Goal: Task Accomplishment & Management: Use online tool/utility

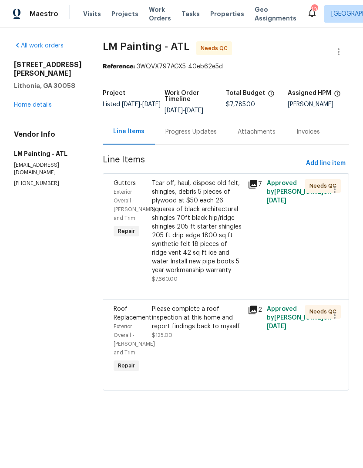
click at [213, 248] on div "Tear off, haul, dispose old felt, shingles, debris 5 pieces of plywood at $50 e…" at bounding box center [197, 227] width 90 height 96
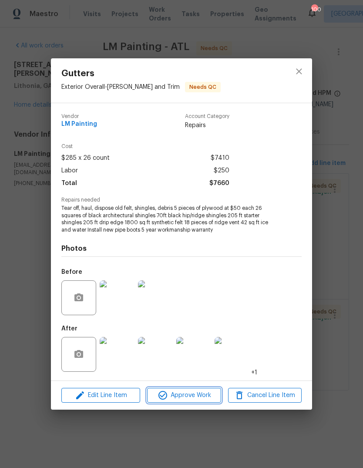
click at [200, 392] on span "Approve Work" at bounding box center [184, 395] width 68 height 11
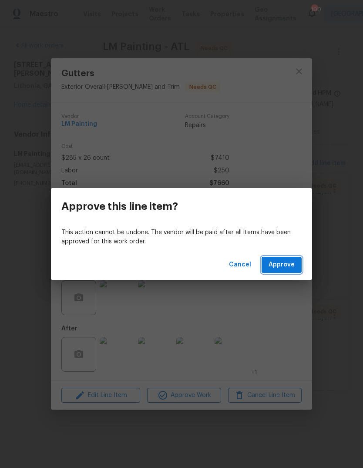
click at [286, 264] on span "Approve" at bounding box center [281, 264] width 26 height 11
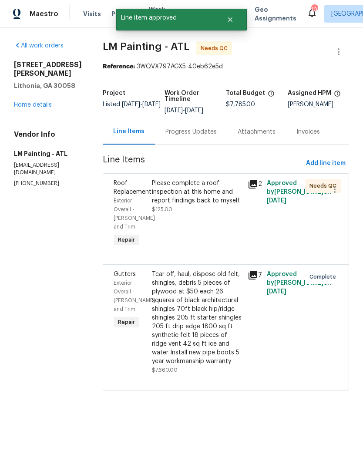
click at [215, 205] on div "Please complete a roof inspection at this home and report findings back to myse…" at bounding box center [197, 192] width 90 height 26
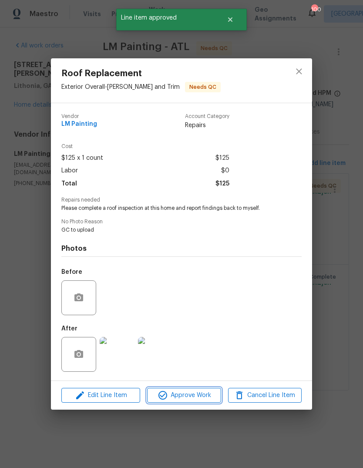
click at [209, 398] on span "Approve Work" at bounding box center [184, 395] width 68 height 11
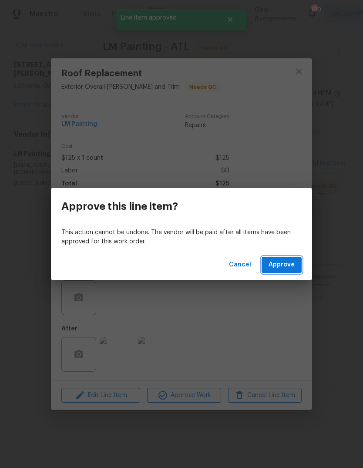
click at [281, 265] on span "Approve" at bounding box center [281, 264] width 26 height 11
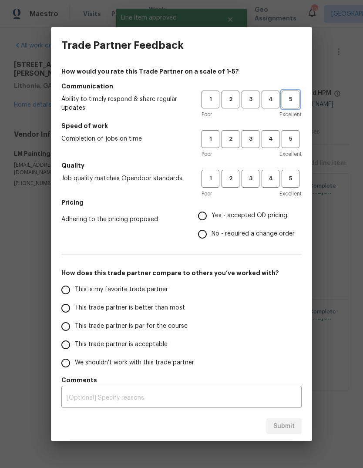
click at [292, 102] on span "5" at bounding box center [290, 99] width 16 height 10
click at [293, 139] on span "5" at bounding box center [290, 139] width 16 height 10
click at [294, 181] on span "5" at bounding box center [290, 179] width 16 height 10
click at [270, 214] on span "Yes - accepted OD pricing" at bounding box center [249, 215] width 76 height 9
click at [211, 214] on input "Yes - accepted OD pricing" at bounding box center [202, 216] width 18 height 18
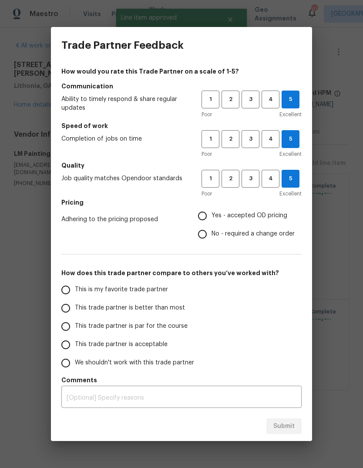
radio input "true"
click at [152, 287] on span "This is my favorite trade partner" at bounding box center [121, 289] width 93 height 9
click at [75, 287] on input "This is my favorite trade partner" at bounding box center [66, 290] width 18 height 18
click at [294, 425] on span "Submit" at bounding box center [283, 426] width 21 height 11
radio input "true"
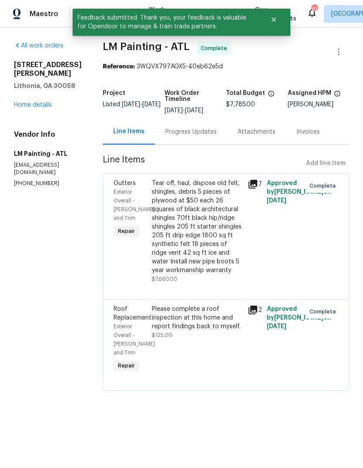
click at [257, 188] on icon at bounding box center [252, 184] width 9 height 9
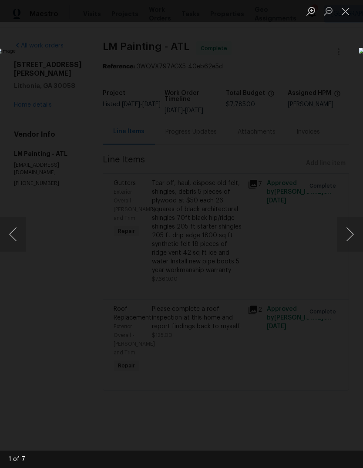
click at [348, 240] on button "Next image" at bounding box center [350, 234] width 26 height 35
click at [347, 244] on button "Next image" at bounding box center [350, 234] width 26 height 35
click at [344, 242] on button "Next image" at bounding box center [350, 234] width 26 height 35
click at [346, 240] on button "Next image" at bounding box center [350, 234] width 26 height 35
click at [349, 241] on button "Next image" at bounding box center [350, 234] width 26 height 35
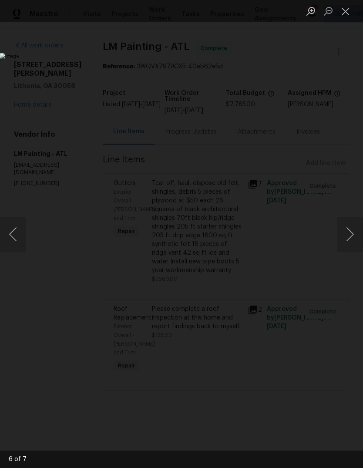
click at [348, 241] on button "Next image" at bounding box center [350, 234] width 26 height 35
click at [351, 242] on button "Next image" at bounding box center [350, 234] width 26 height 35
click at [350, 247] on button "Next image" at bounding box center [350, 234] width 26 height 35
click at [346, 13] on button "Close lightbox" at bounding box center [345, 10] width 17 height 15
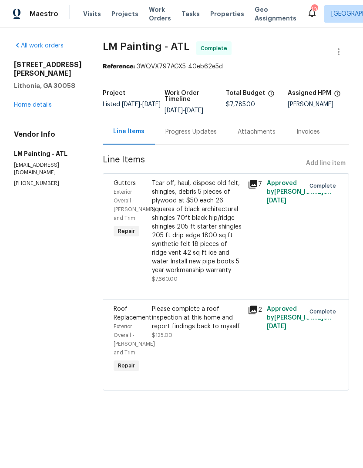
click at [26, 102] on link "Home details" at bounding box center [33, 105] width 38 height 6
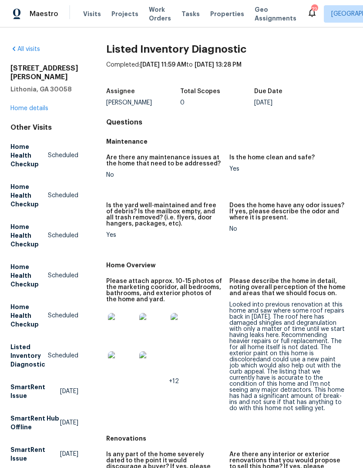
scroll to position [-9, 0]
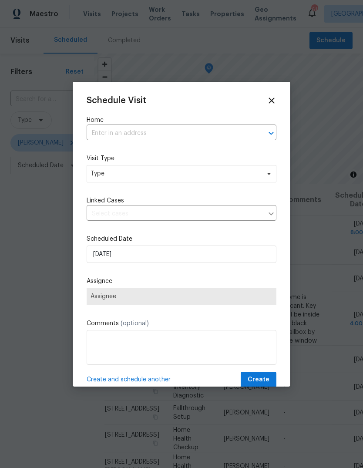
click at [219, 135] on input "text" at bounding box center [169, 133] width 165 height 13
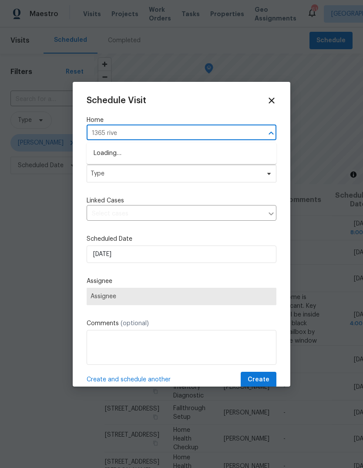
type input "1365 river"
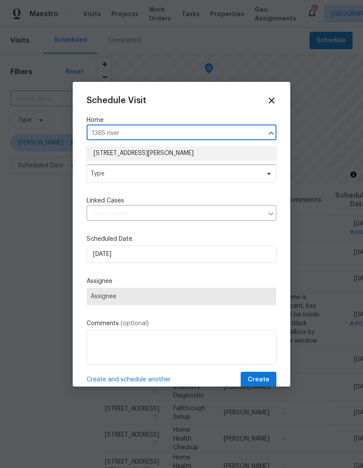
click at [171, 151] on li "1365 River Club Dr NE, Conyers, GA 30012" at bounding box center [182, 153] width 190 height 14
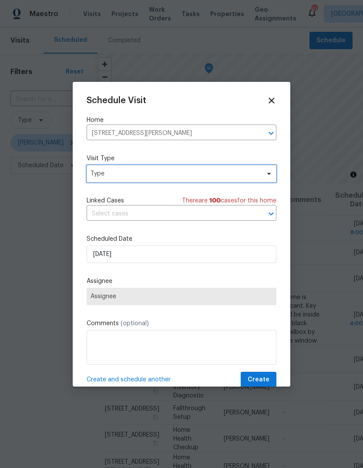
click at [250, 177] on span "Type" at bounding box center [174, 173] width 169 height 9
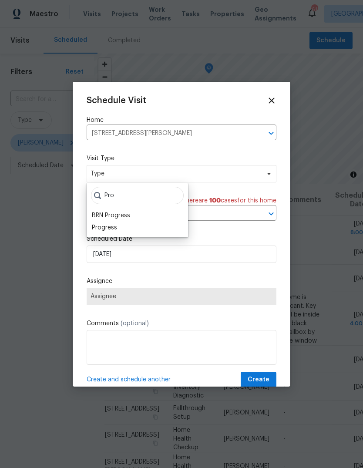
type input "Pro"
click at [114, 230] on div "Progress" at bounding box center [104, 227] width 25 height 9
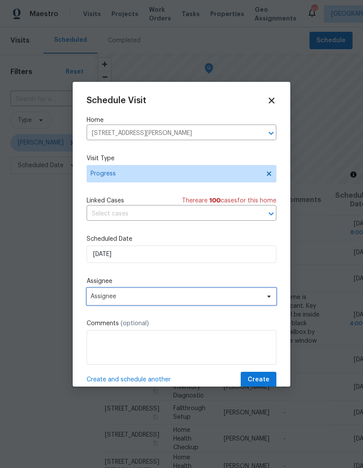
click at [205, 296] on span "Assignee" at bounding box center [175, 296] width 171 height 7
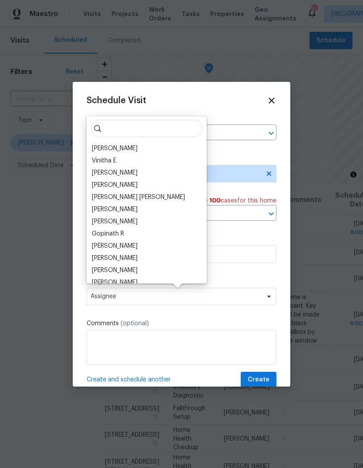
click at [116, 151] on div "[PERSON_NAME]" at bounding box center [115, 148] width 46 height 9
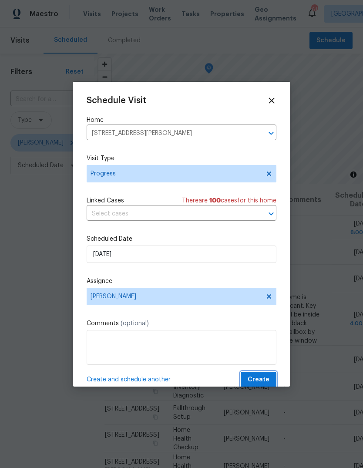
click at [267, 378] on span "Create" at bounding box center [258, 379] width 22 height 11
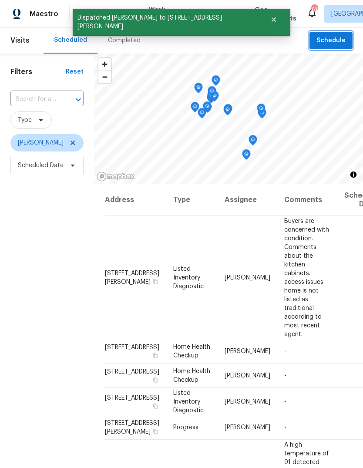
click at [336, 39] on span "Schedule" at bounding box center [330, 40] width 29 height 11
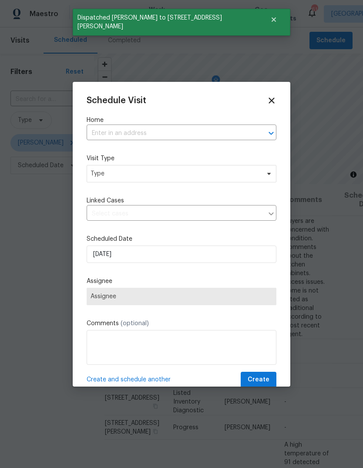
click at [226, 132] on input "text" at bounding box center [169, 133] width 165 height 13
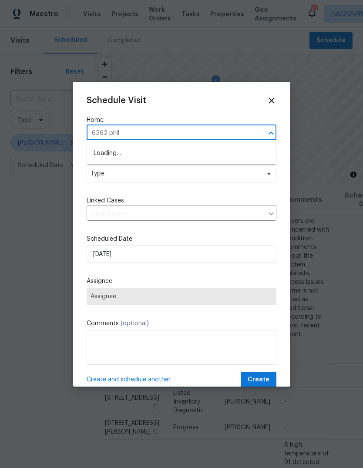
type input "6262 phill"
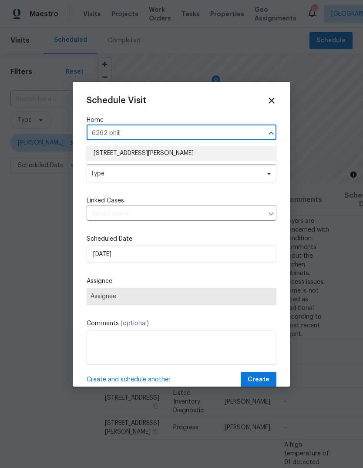
click at [164, 152] on li "6262 Phillips Lake Ct, Lithonia, GA 30058" at bounding box center [182, 153] width 190 height 14
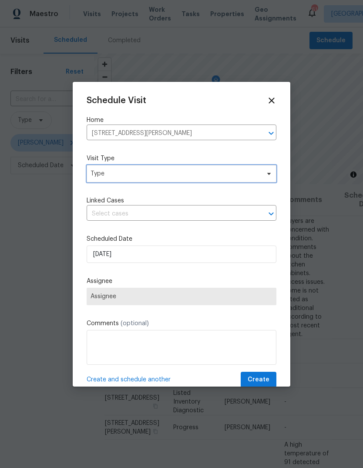
click at [201, 179] on span "Type" at bounding box center [182, 173] width 190 height 17
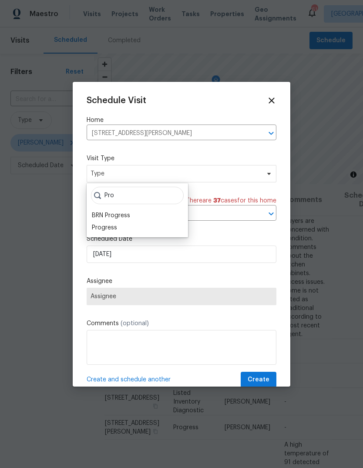
type input "Pro"
click at [114, 229] on div "Progress" at bounding box center [104, 227] width 25 height 9
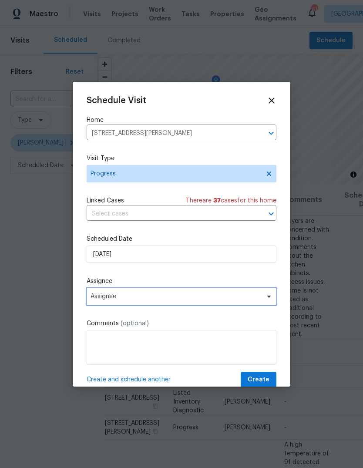
click at [177, 293] on span "Assignee" at bounding box center [182, 296] width 190 height 17
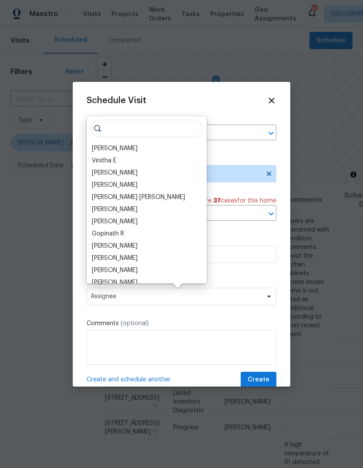
click at [125, 147] on div "[PERSON_NAME]" at bounding box center [115, 148] width 46 height 9
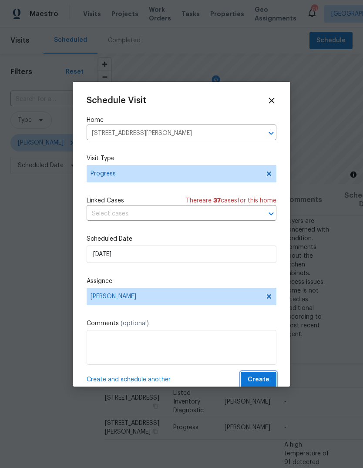
click at [269, 375] on button "Create" at bounding box center [259, 379] width 36 height 16
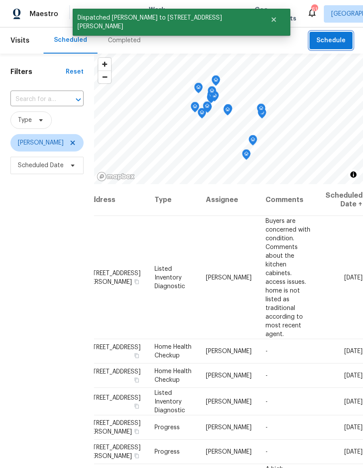
scroll to position [0, 75]
click at [0, 0] on icon at bounding box center [0, 0] width 0 height 0
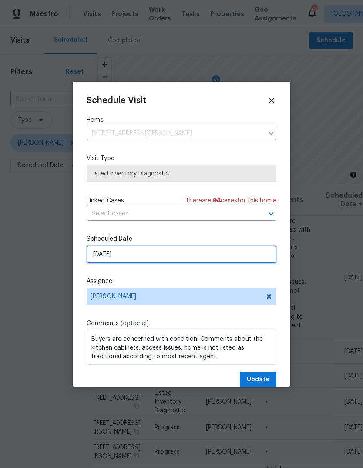
click at [258, 258] on input "8/14/2025" at bounding box center [182, 253] width 190 height 17
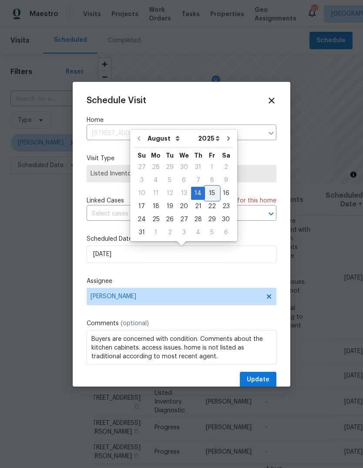
click at [210, 192] on div "15" at bounding box center [212, 193] width 14 height 12
type input "8/15/2025"
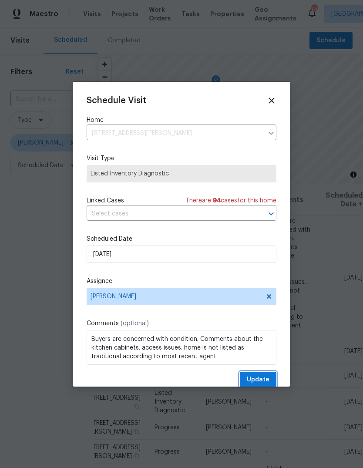
click at [267, 378] on span "Update" at bounding box center [258, 379] width 23 height 11
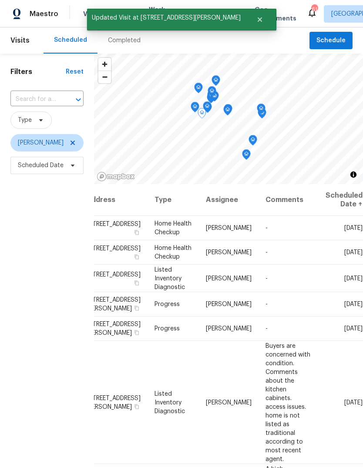
click at [0, 0] on icon at bounding box center [0, 0] width 0 height 0
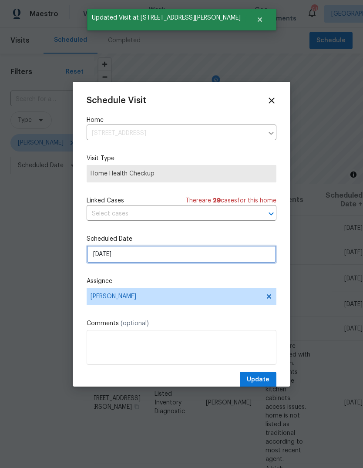
click at [253, 254] on input "8/14/2025" at bounding box center [182, 253] width 190 height 17
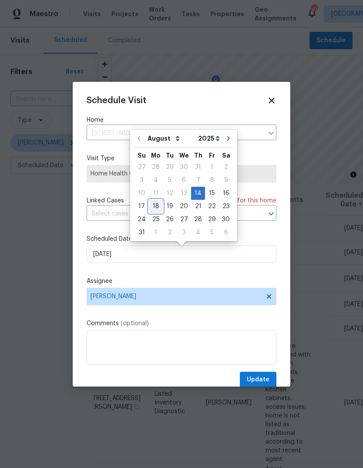
click at [153, 205] on div "18" at bounding box center [156, 206] width 14 height 12
type input "[DATE]"
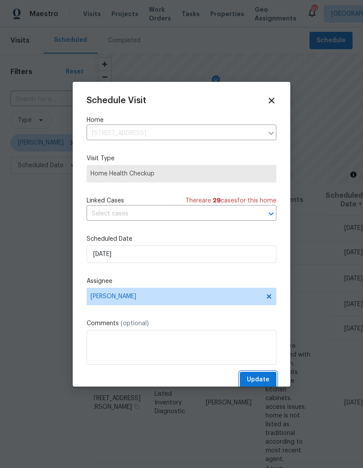
click at [267, 379] on span "Update" at bounding box center [258, 379] width 23 height 11
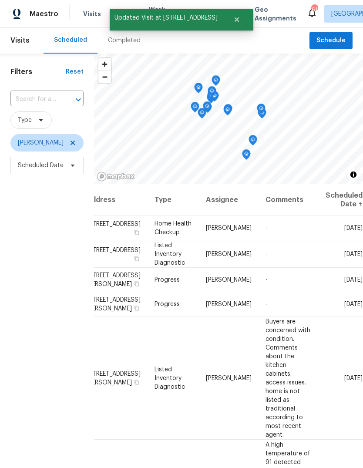
click at [0, 0] on icon at bounding box center [0, 0] width 0 height 0
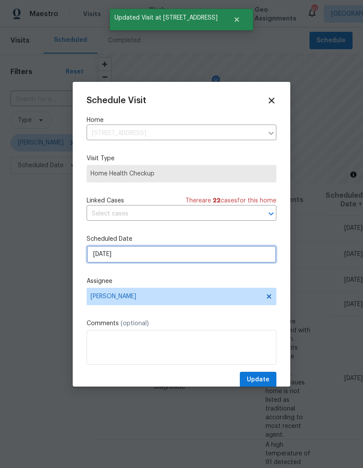
click at [251, 257] on input "8/14/2025" at bounding box center [182, 253] width 190 height 17
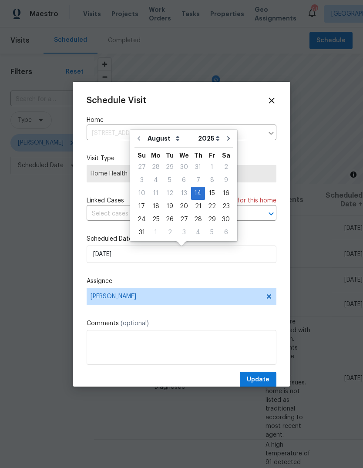
click at [275, 98] on icon at bounding box center [272, 101] width 10 height 10
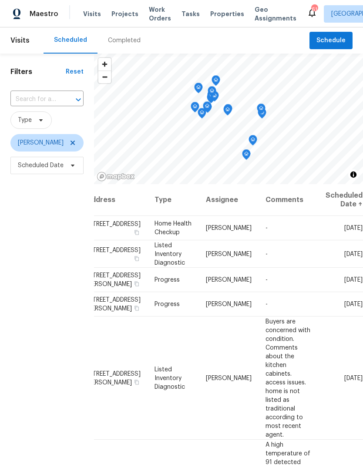
click at [0, 0] on icon at bounding box center [0, 0] width 0 height 0
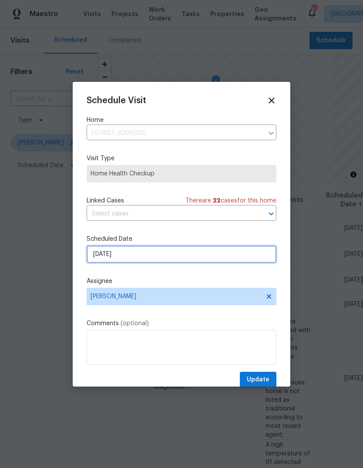
click at [245, 255] on input "8/14/2025" at bounding box center [182, 253] width 190 height 17
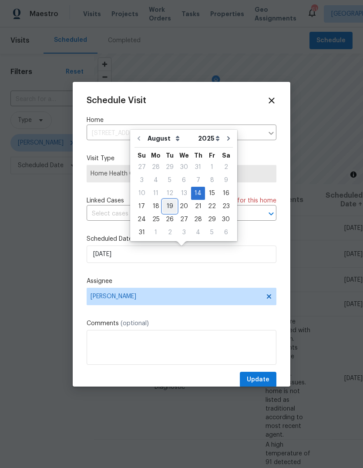
click at [170, 205] on div "19" at bounding box center [170, 206] width 14 height 12
type input "8/19/2025"
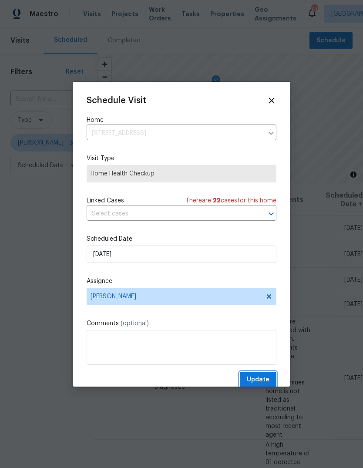
click at [269, 377] on button "Update" at bounding box center [258, 379] width 37 height 16
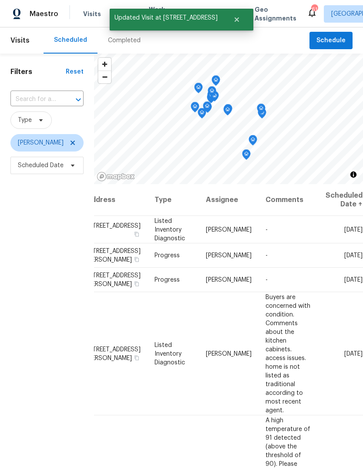
click at [0, 0] on icon at bounding box center [0, 0] width 0 height 0
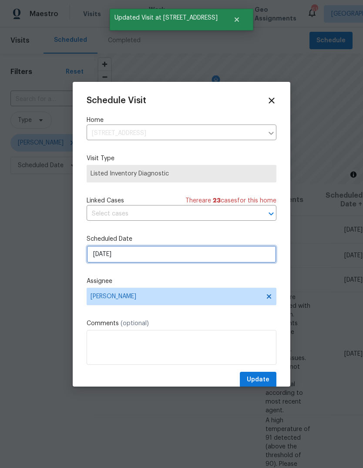
click at [250, 253] on input "8/14/2025" at bounding box center [182, 253] width 190 height 17
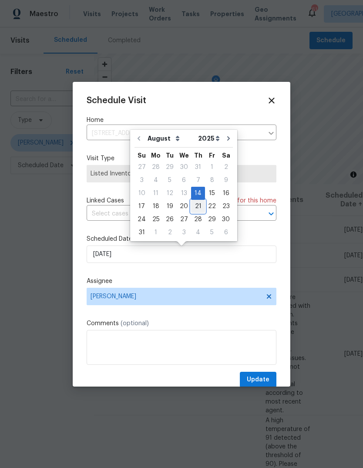
click at [194, 202] on div "21" at bounding box center [198, 206] width 14 height 12
type input "8/21/2025"
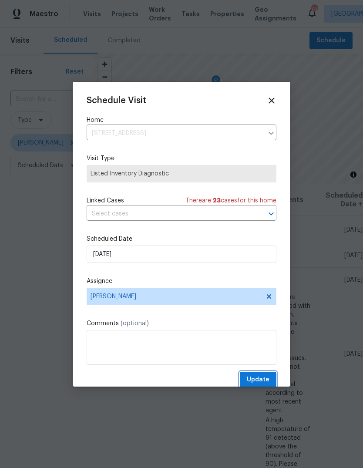
click at [269, 377] on button "Update" at bounding box center [258, 379] width 37 height 16
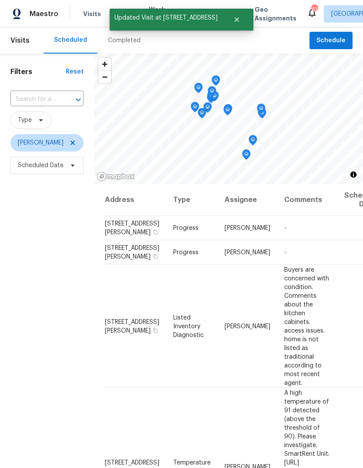
scroll to position [0, 0]
